Goal: Information Seeking & Learning: Check status

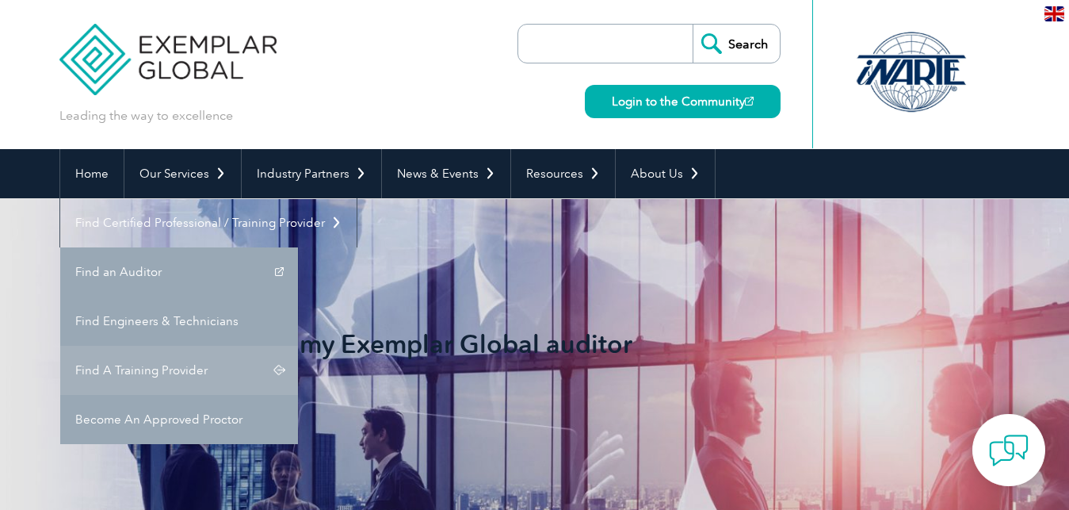
click at [298, 345] on link "Find A Training Provider" at bounding box center [179, 369] width 238 height 49
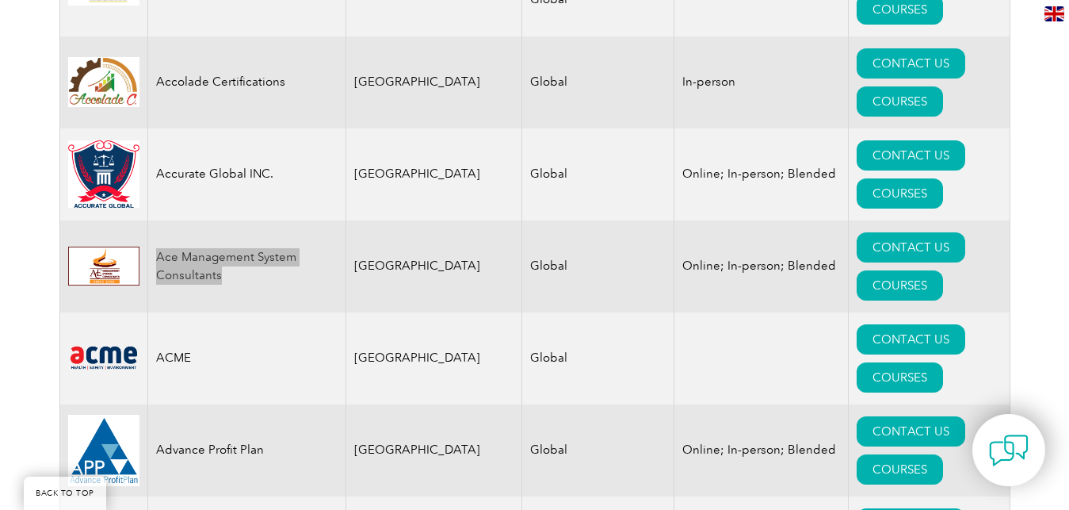
scroll to position [977, 0]
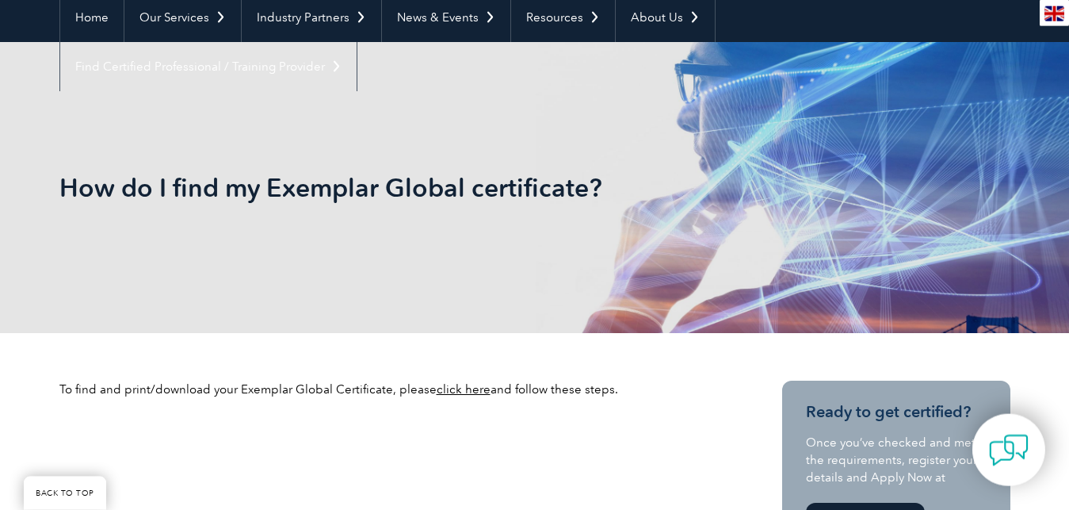
scroll to position [323, 0]
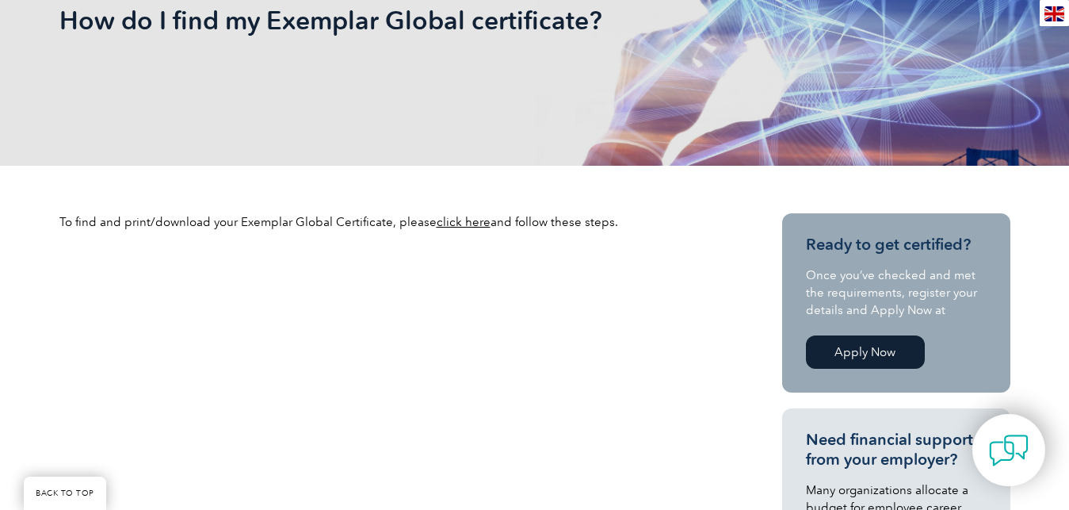
click at [459, 223] on link "click here" at bounding box center [464, 222] width 54 height 14
